Goal: Task Accomplishment & Management: Use online tool/utility

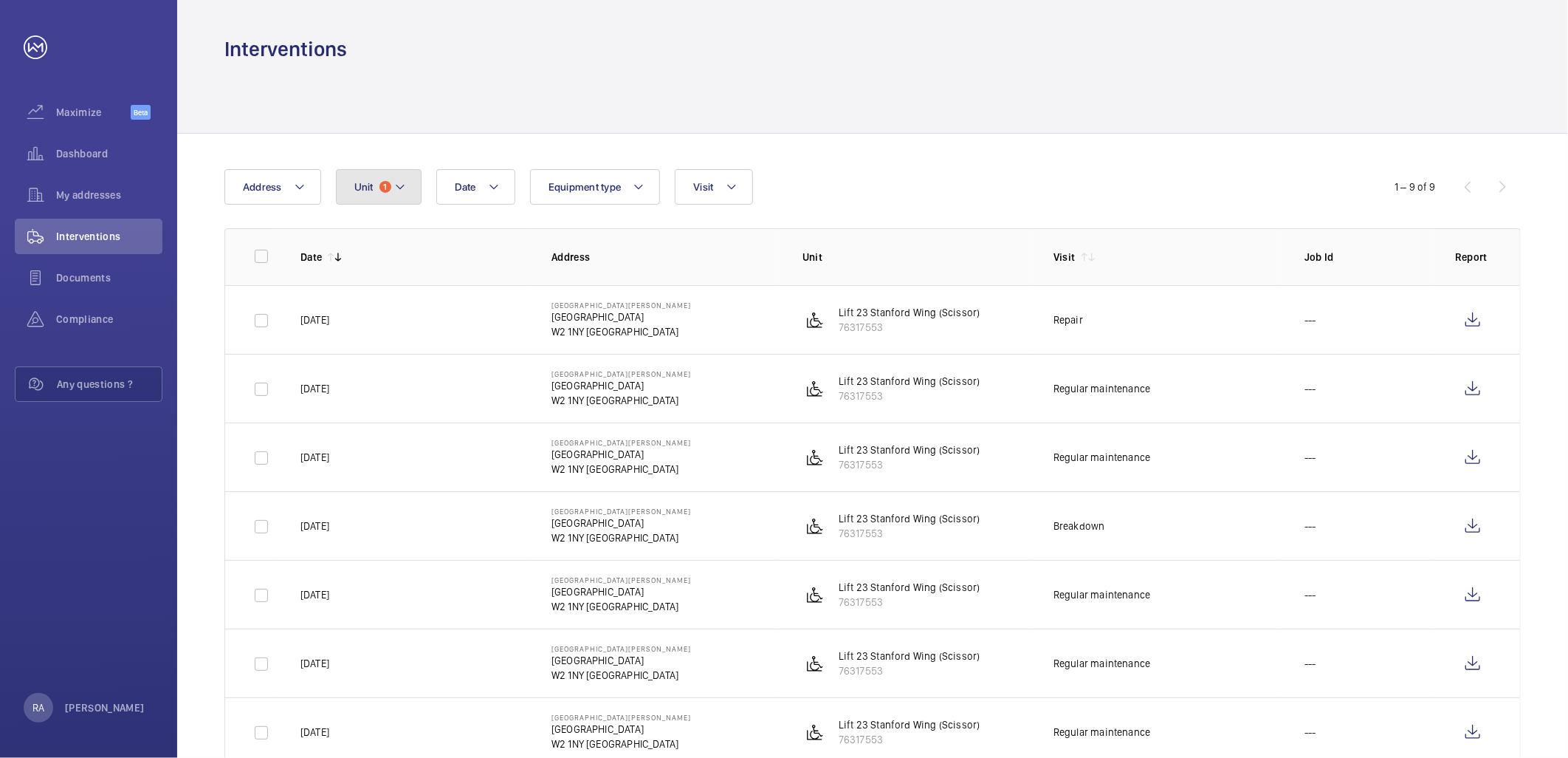
click at [413, 185] on button "Unit 1" at bounding box center [379, 187] width 86 height 36
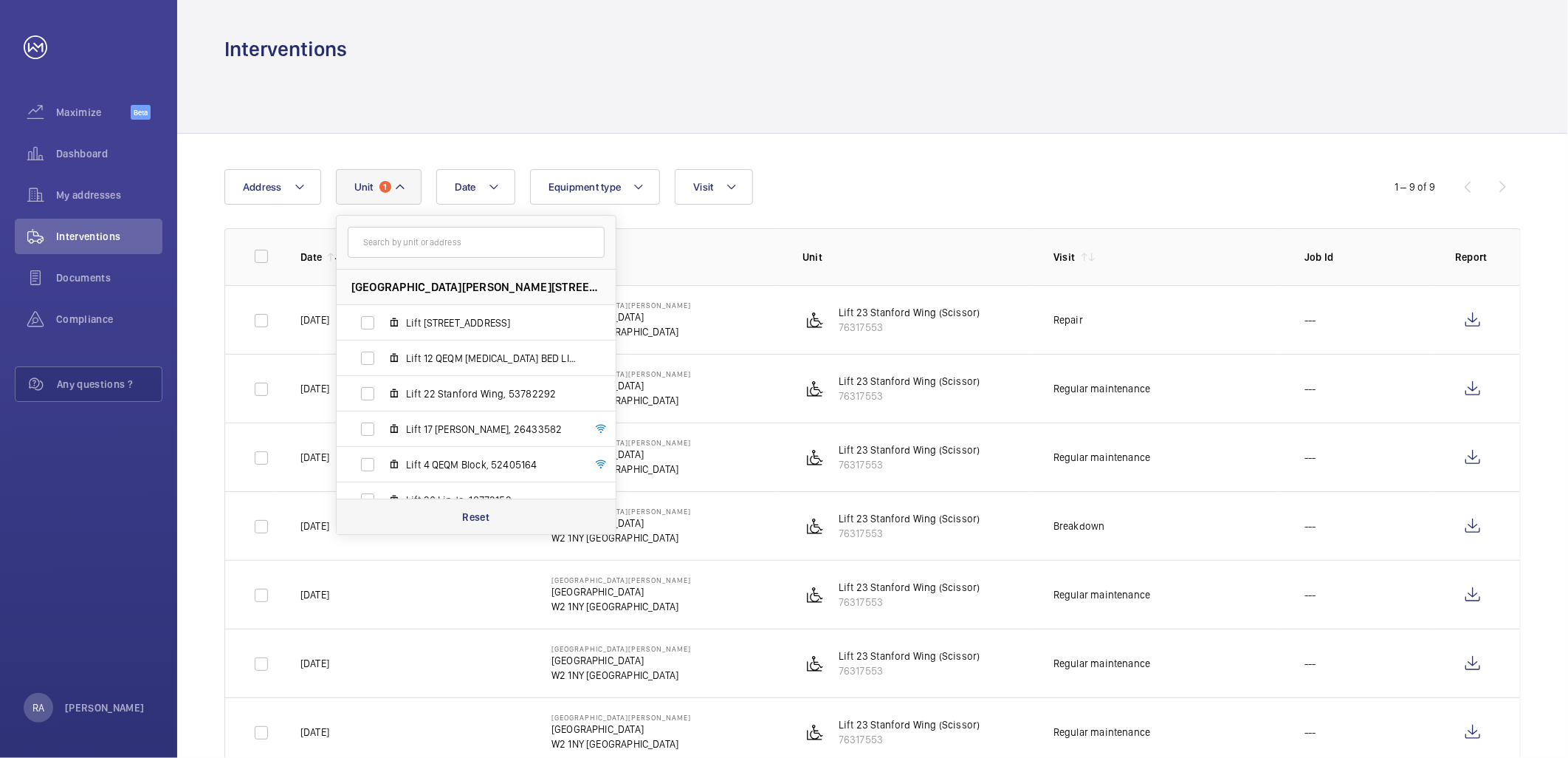
click at [470, 514] on p "Reset" at bounding box center [476, 516] width 27 height 14
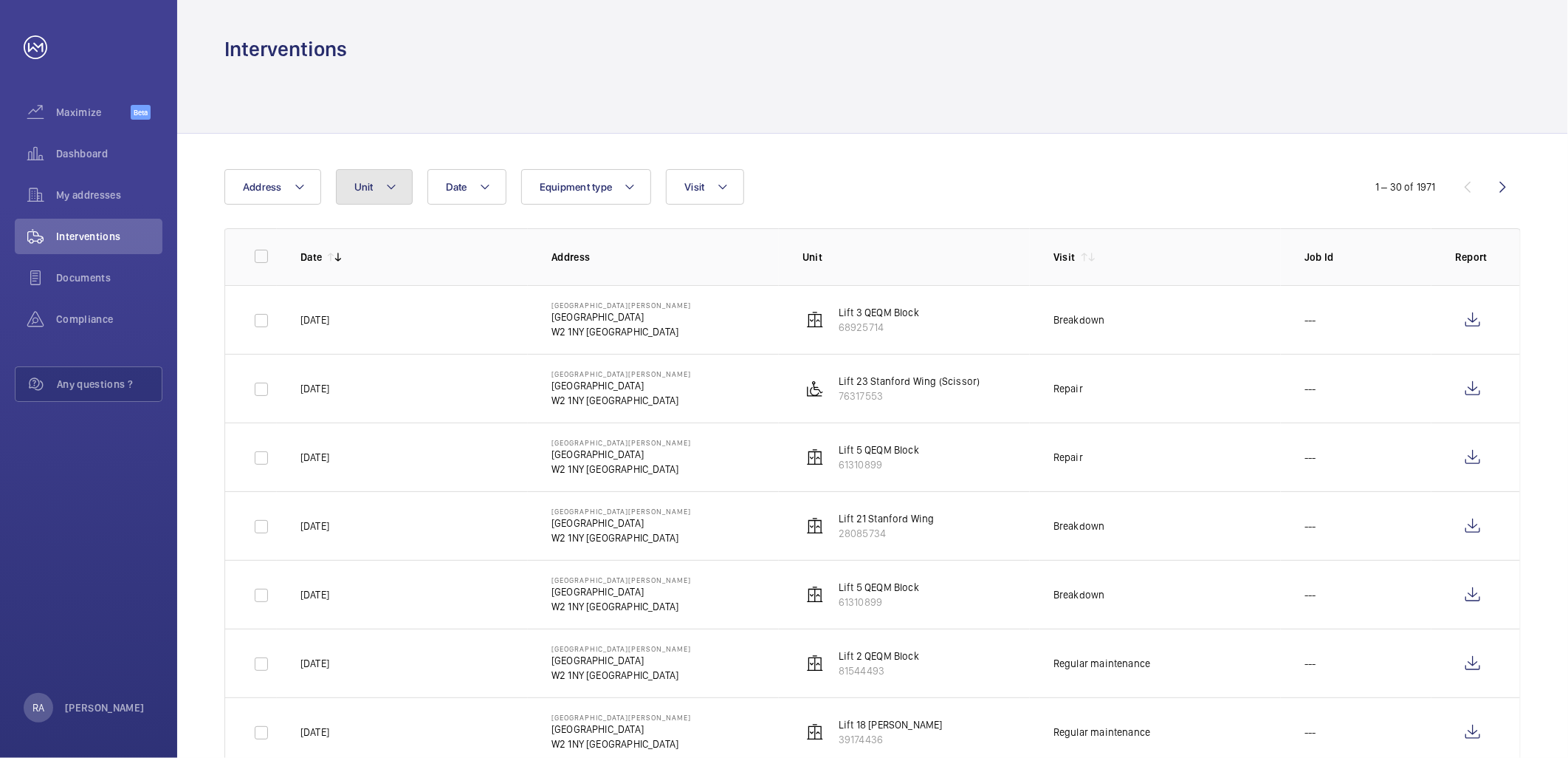
click at [386, 185] on mat-icon at bounding box center [391, 187] width 12 height 17
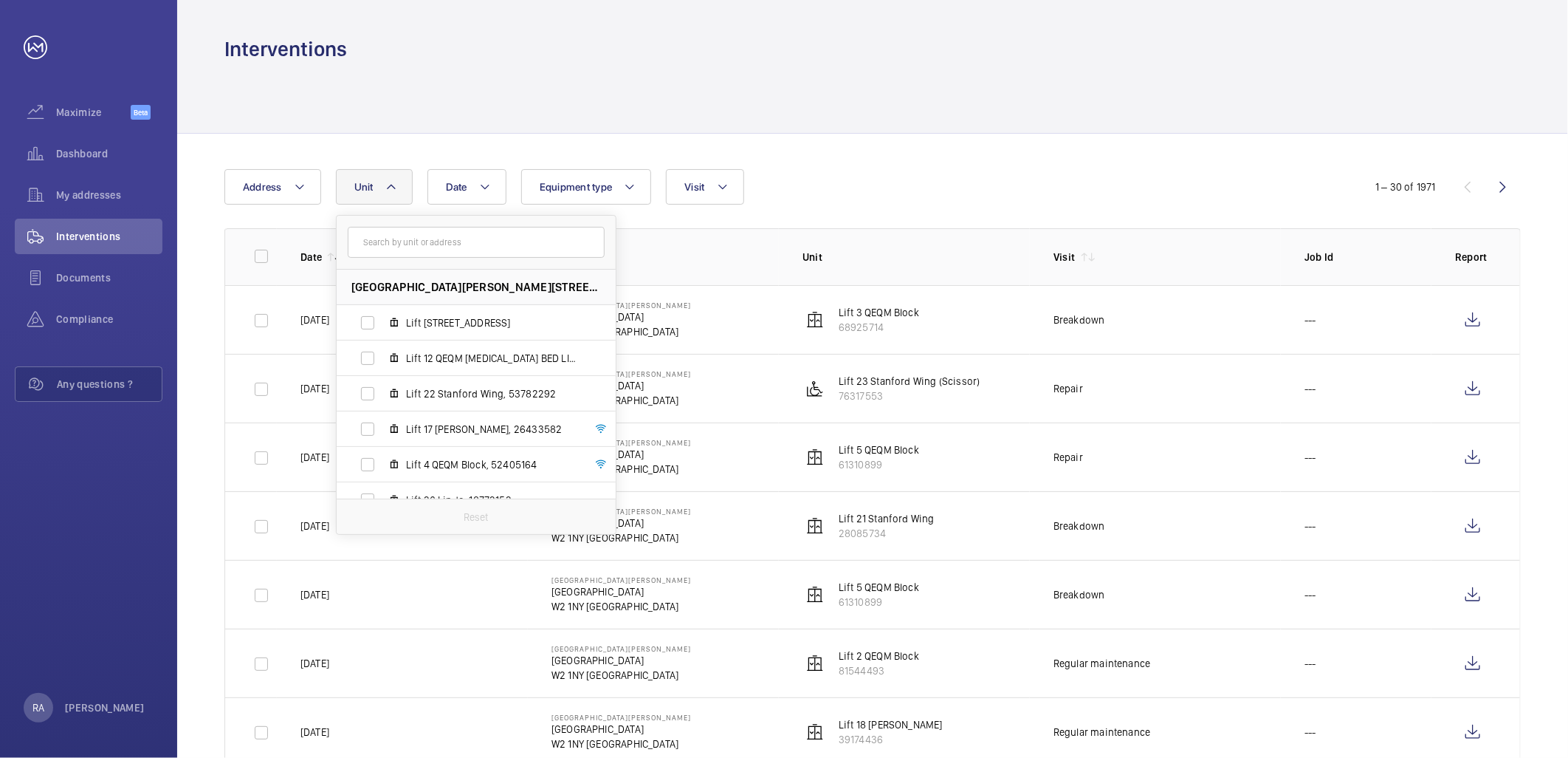
click at [378, 241] on input "text" at bounding box center [476, 242] width 257 height 31
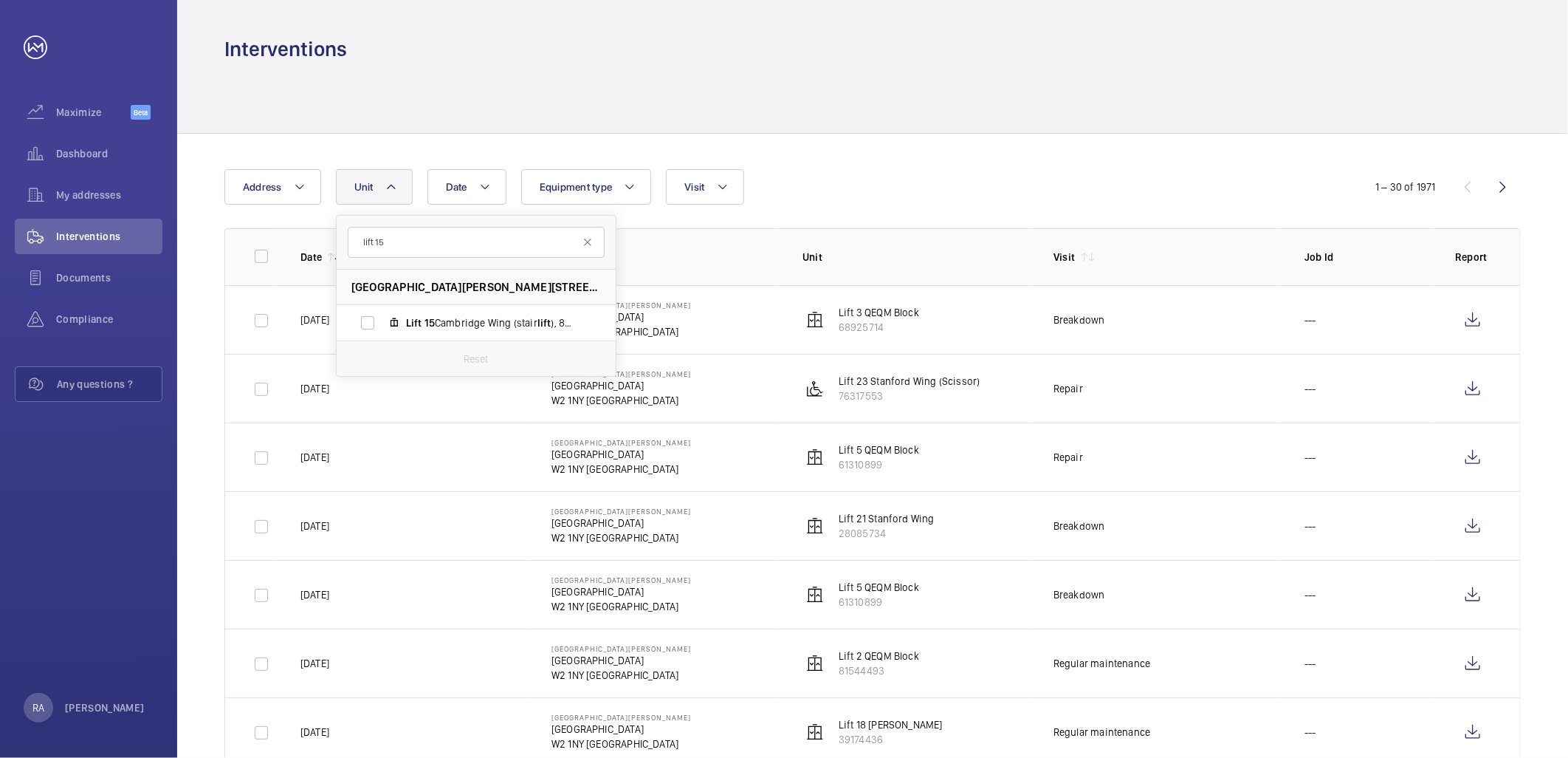
type input "lift 15"
click at [365, 321] on label "Lift 15 Cambridge Wing (stair lift ), 83905066" at bounding box center [464, 323] width 255 height 36
click at [365, 321] on input "Lift 15 Cambridge Wing (stair lift ), 83905066" at bounding box center [367, 323] width 30 height 30
checkbox input "true"
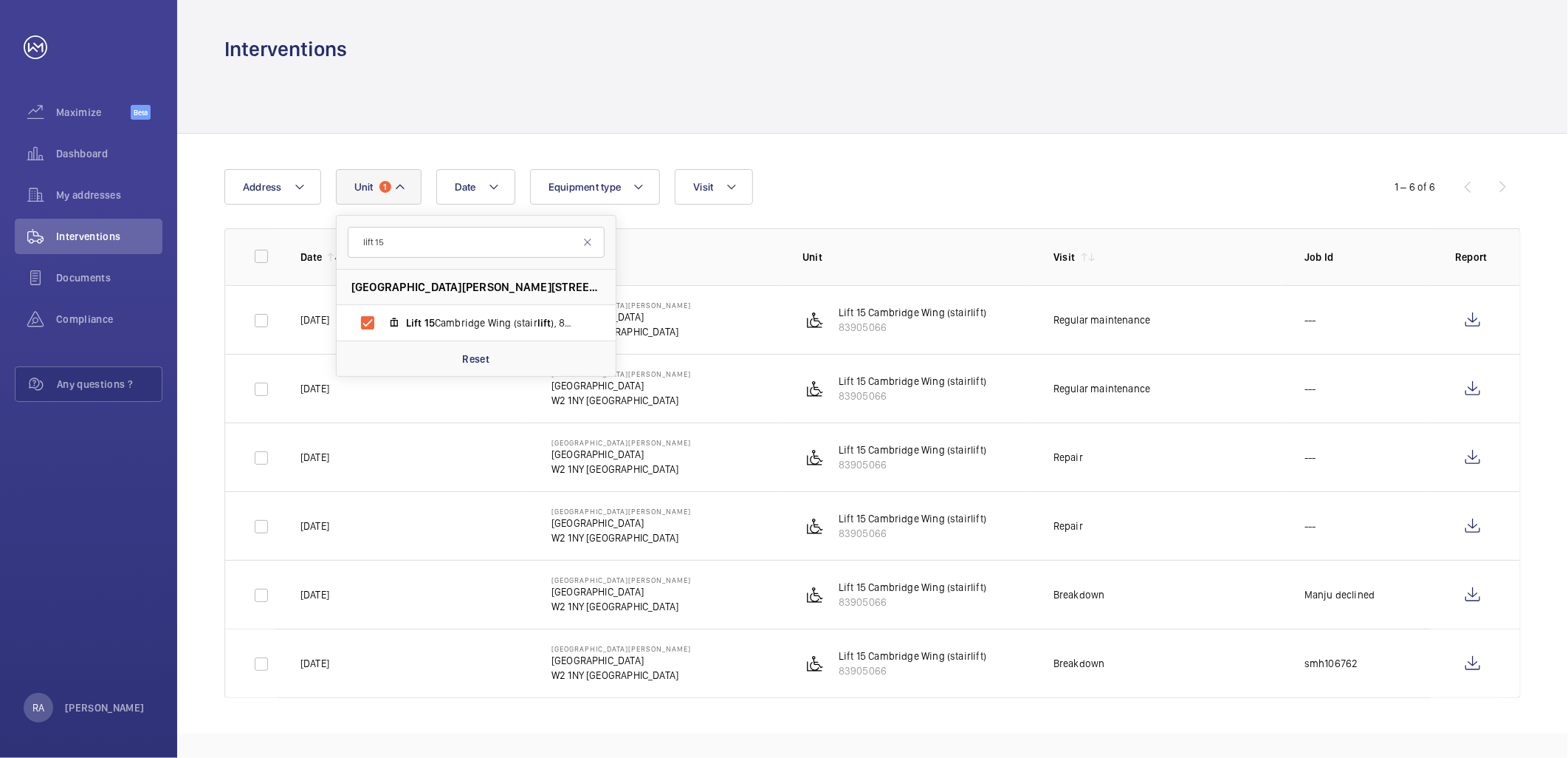
click at [834, 138] on div "Date Address [STREET_ADDRESS][PERSON_NAME] Lift [GEOGRAPHIC_DATA] (stair lift )…" at bounding box center [873, 433] width 1391 height 600
